Goal: Find contact information: Find contact information

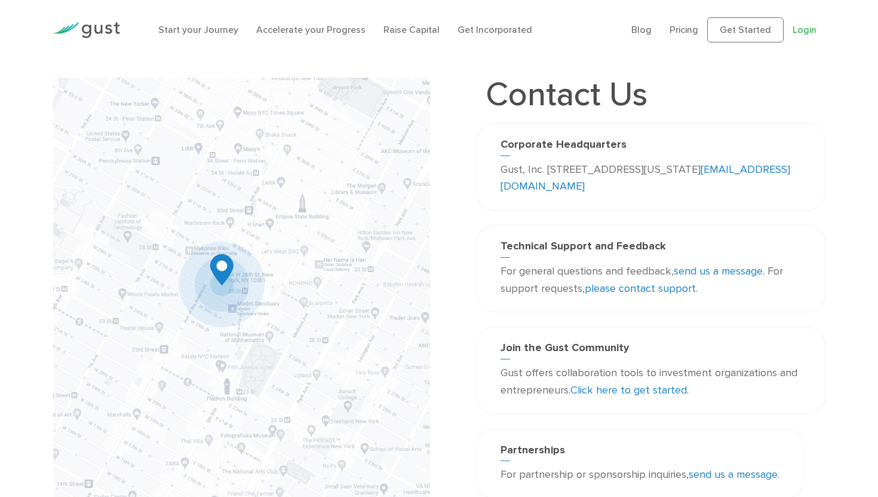
click at [806, 29] on link "Login" at bounding box center [805, 29] width 24 height 11
click at [642, 287] on link "please contact support" at bounding box center [640, 288] width 111 height 13
click at [647, 287] on link "please contact support" at bounding box center [640, 288] width 111 height 13
click at [630, 291] on link "please contact support" at bounding box center [640, 288] width 111 height 13
drag, startPoint x: 642, startPoint y: 289, endPoint x: 804, endPoint y: 2, distance: 329.1
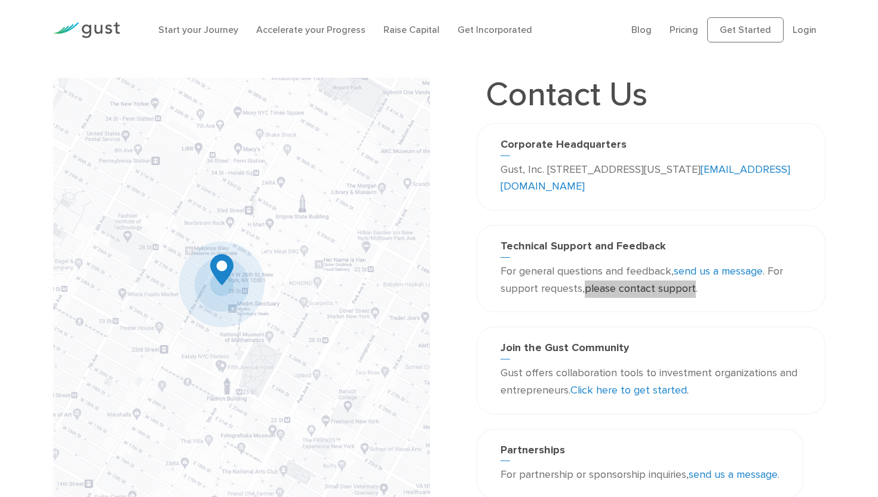
click at [0, 0] on body "Start your Journey Accelerate your Progress Raise Capital Get Incorporated Blog…" at bounding box center [439, 394] width 878 height 789
drag, startPoint x: 598, startPoint y: 185, endPoint x: 525, endPoint y: 189, distance: 73.6
click at [525, 189] on p "Gust, Inc. 188 Grand Street Second Floor New York, NY 10013 USA info@gust.com" at bounding box center [651, 178] width 301 height 35
copy link "[EMAIL_ADDRESS][DOMAIN_NAME]"
click at [628, 391] on link "Click here to get started" at bounding box center [629, 390] width 117 height 13
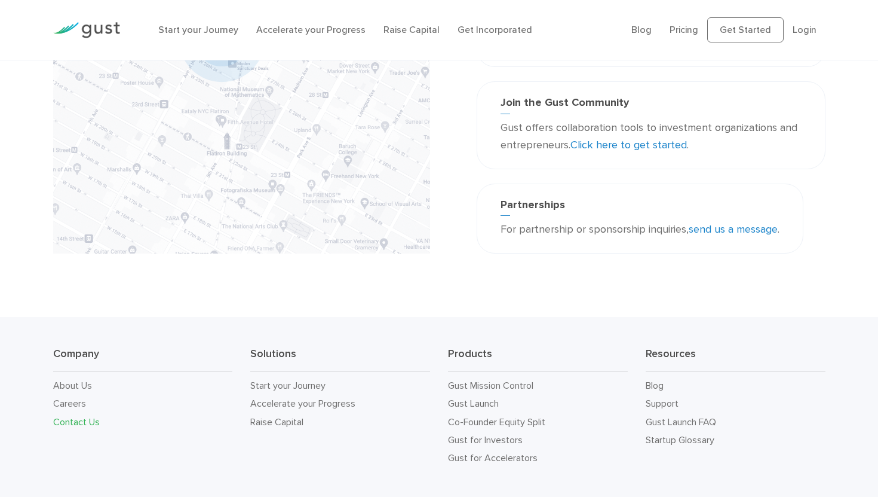
scroll to position [246, 0]
click at [513, 422] on link "Co-Founder Equity Split" at bounding box center [496, 420] width 97 height 11
